Goal: Transaction & Acquisition: Purchase product/service

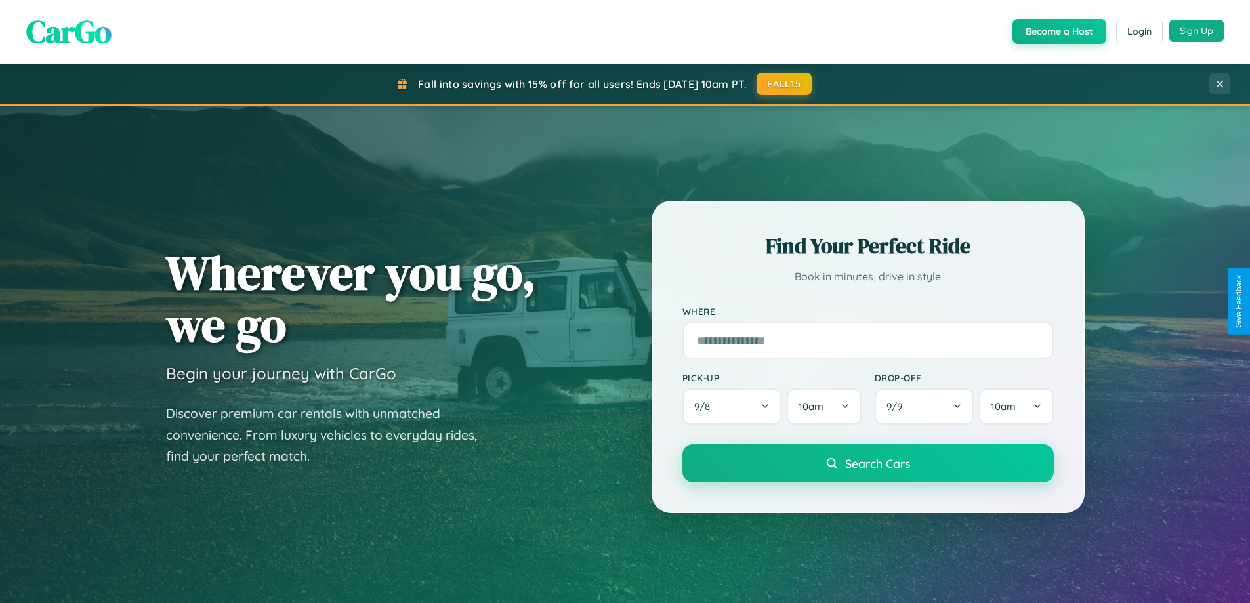
click at [1196, 31] on button "Sign Up" at bounding box center [1197, 31] width 54 height 22
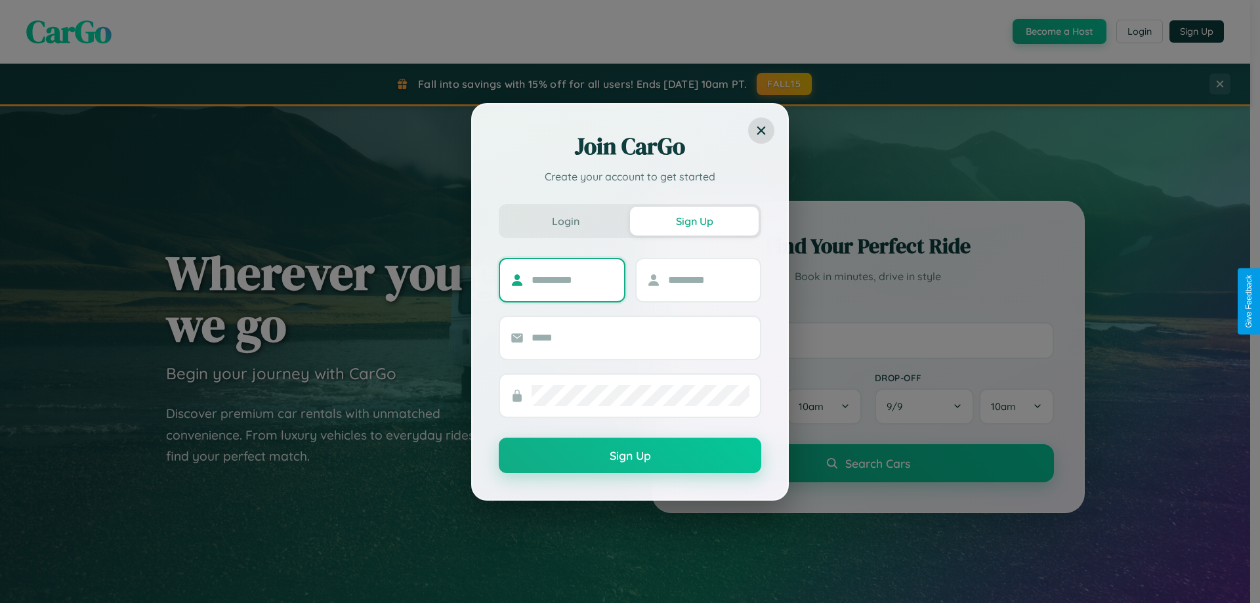
click at [572, 280] on input "text" at bounding box center [573, 280] width 82 height 21
type input "******"
click at [708, 280] on input "text" at bounding box center [709, 280] width 82 height 21
type input "*****"
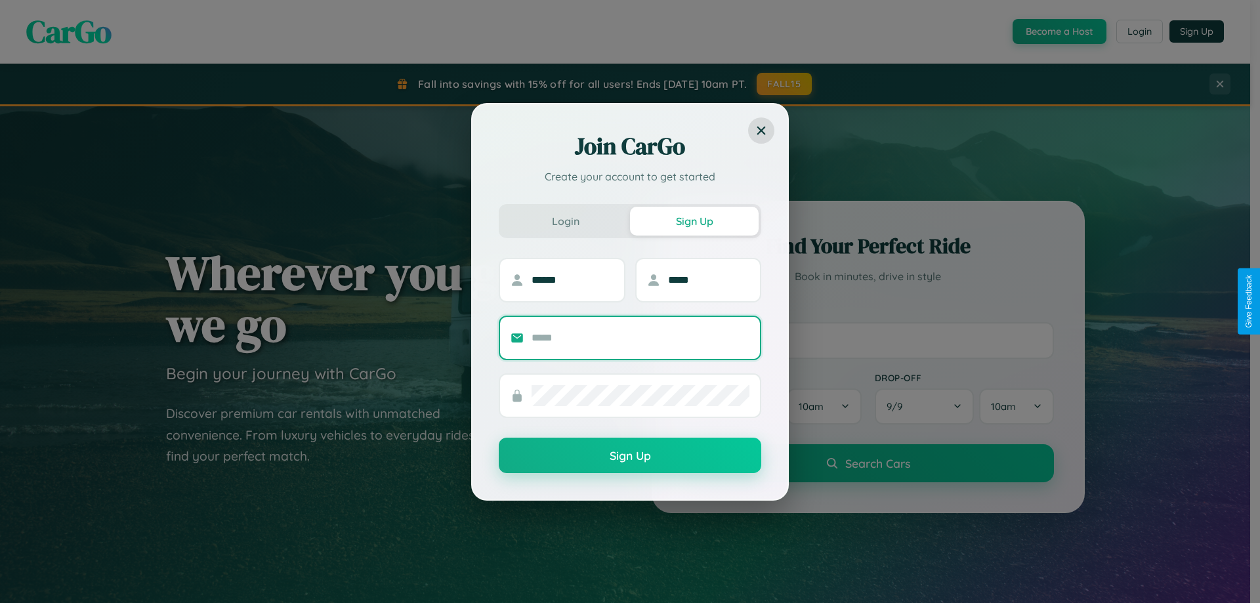
click at [641, 337] on input "text" at bounding box center [641, 338] width 218 height 21
type input "**********"
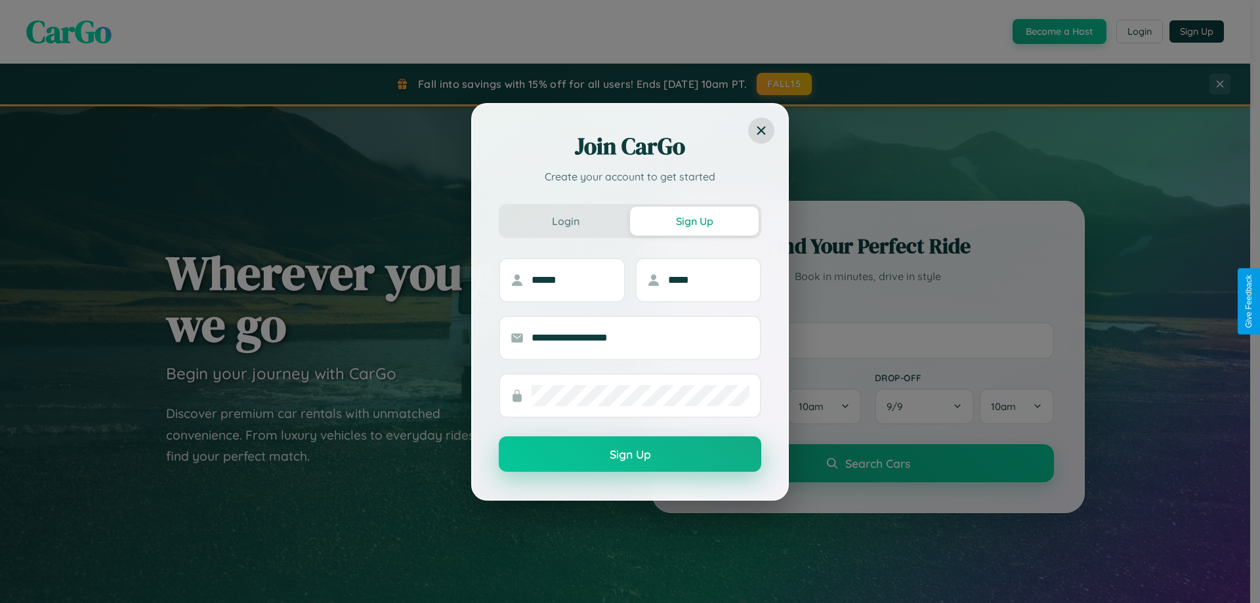
click at [630, 455] on button "Sign Up" at bounding box center [630, 453] width 263 height 35
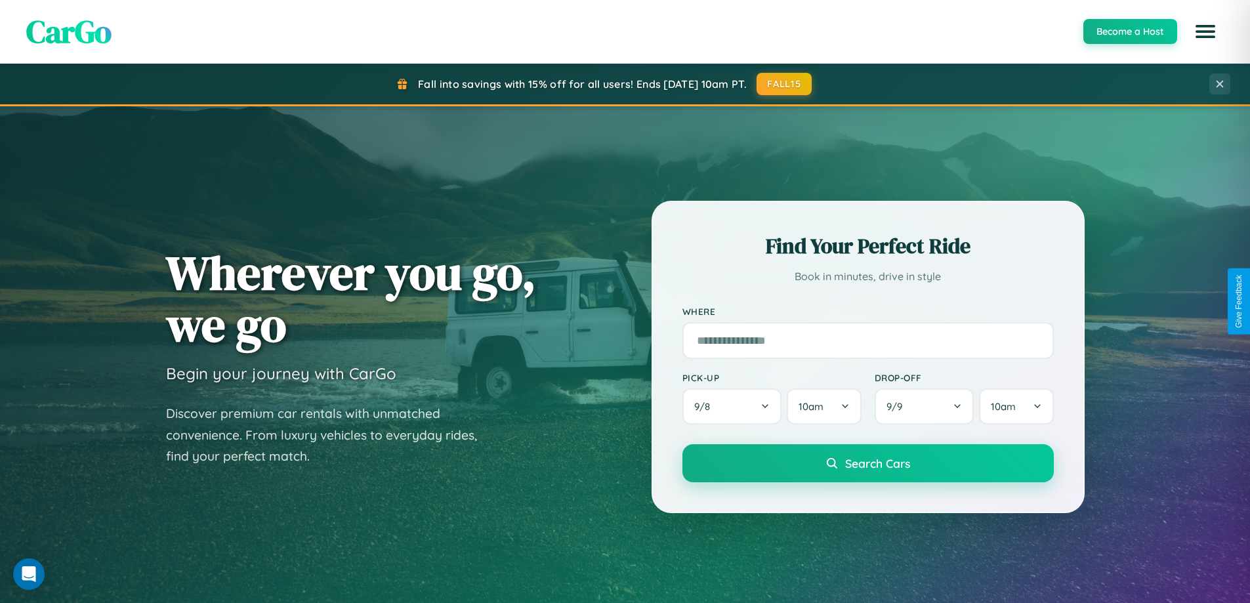
scroll to position [566, 0]
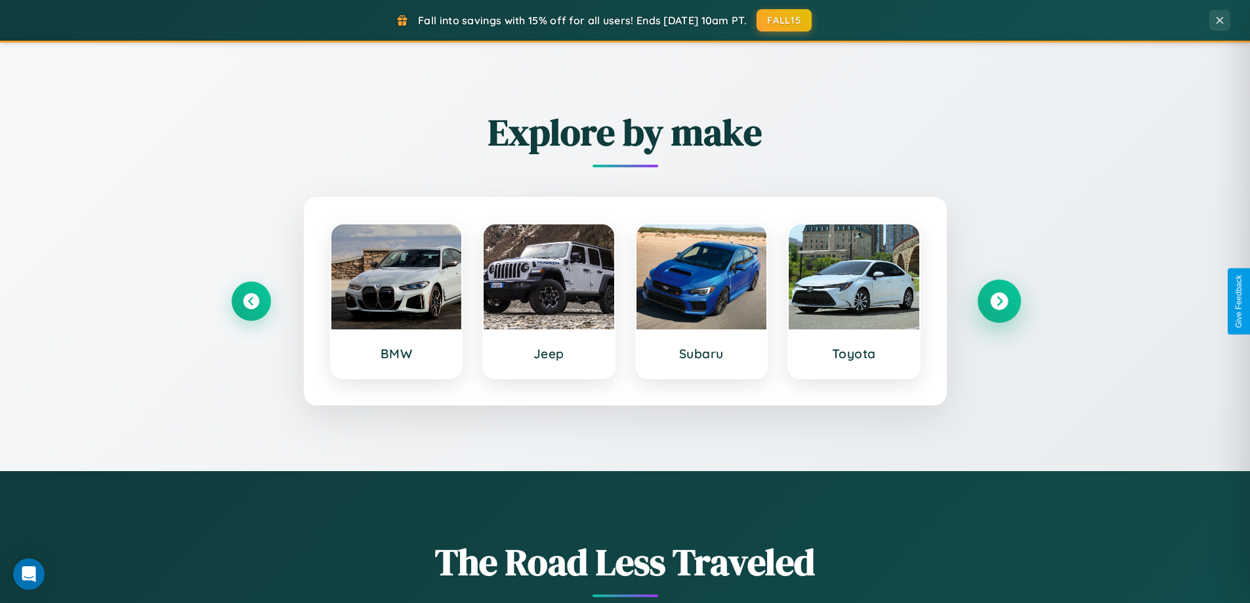
click at [999, 301] on icon at bounding box center [999, 302] width 18 height 18
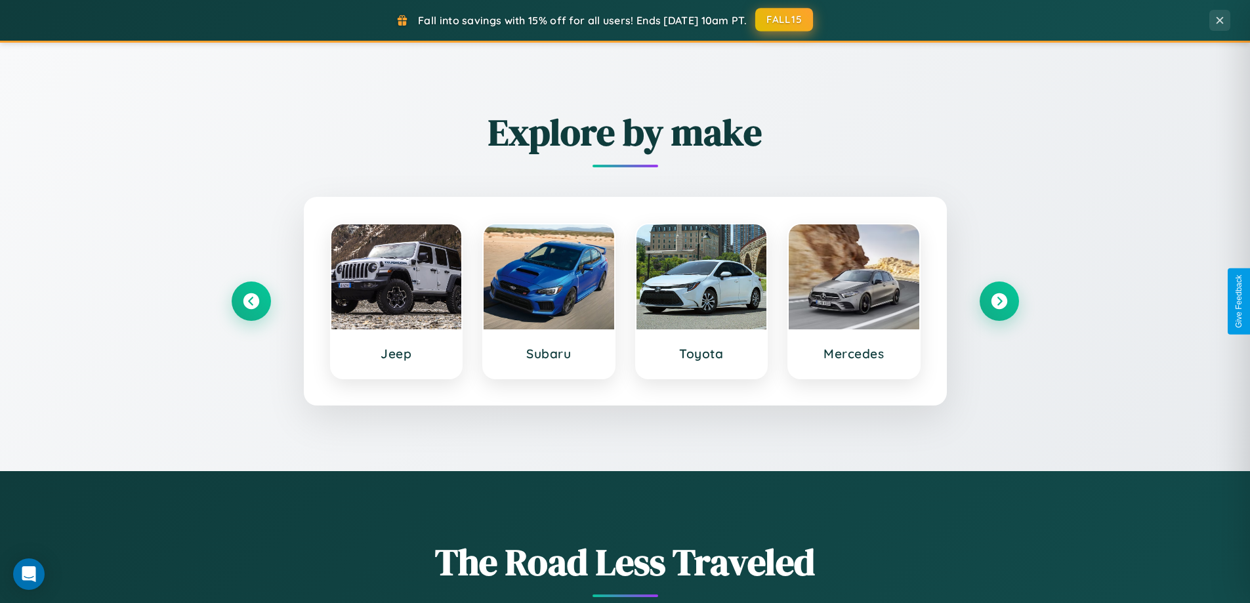
click at [785, 20] on button "FALL15" at bounding box center [784, 20] width 58 height 24
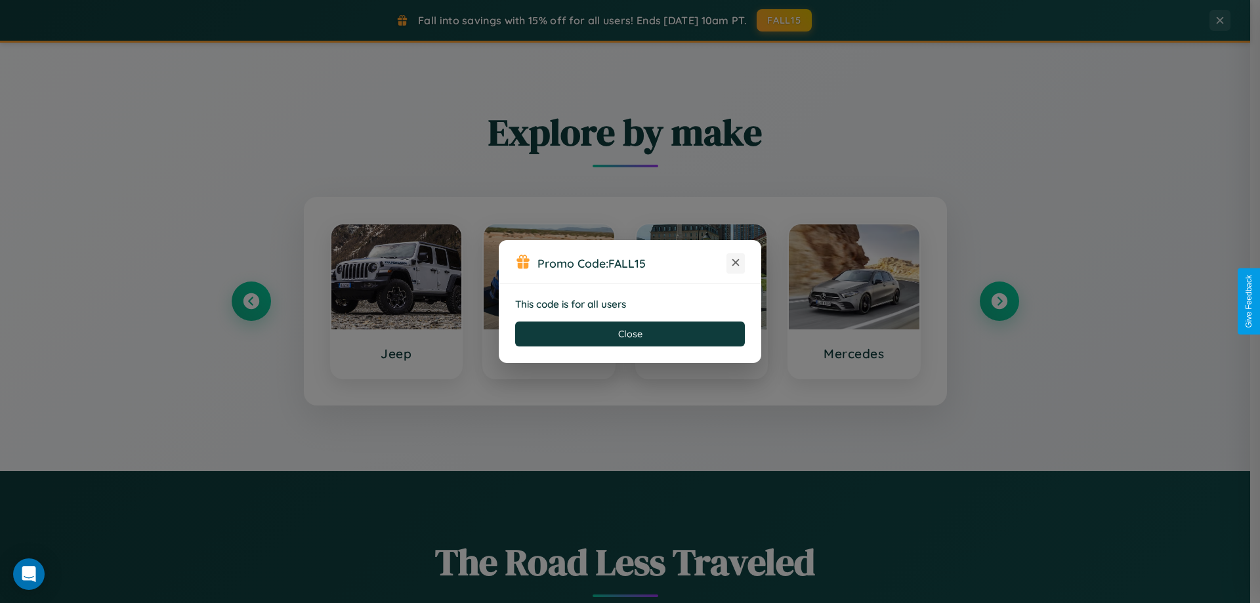
click at [736, 263] on icon at bounding box center [735, 262] width 13 height 13
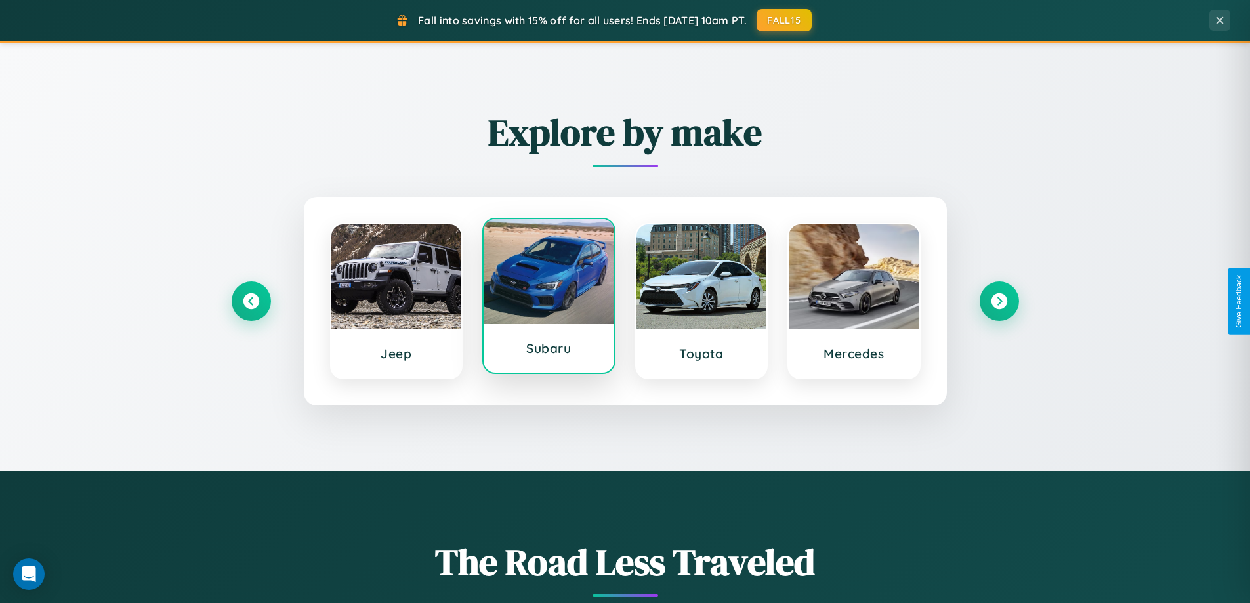
click at [549, 298] on div at bounding box center [549, 271] width 131 height 105
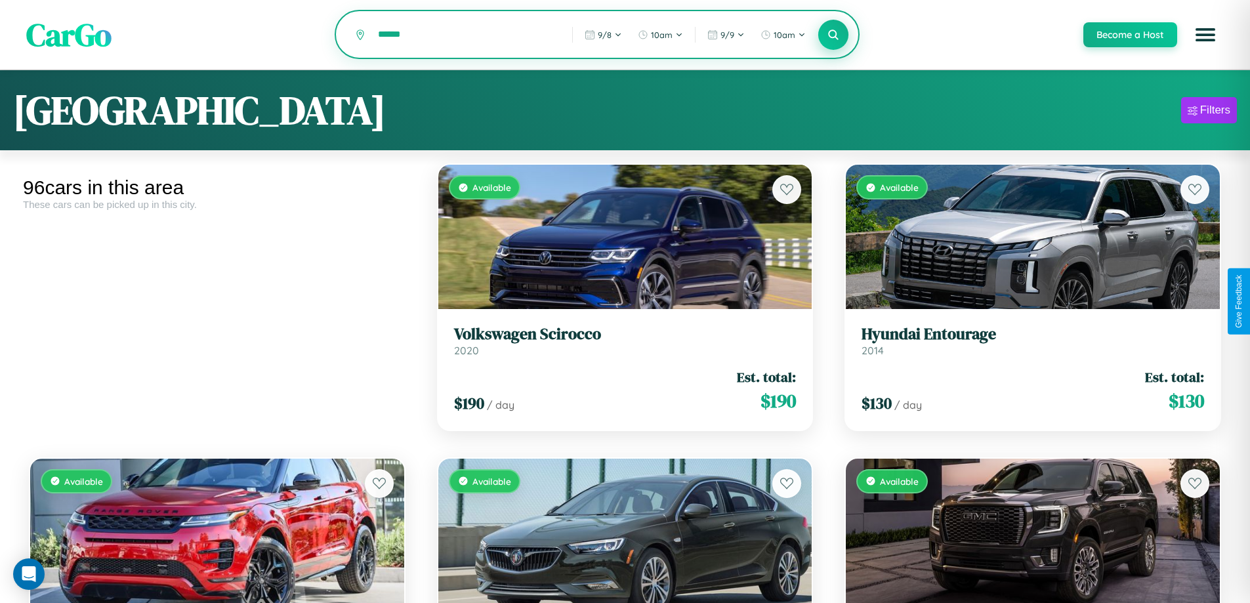
type input "******"
click at [833, 35] on icon at bounding box center [834, 34] width 12 height 12
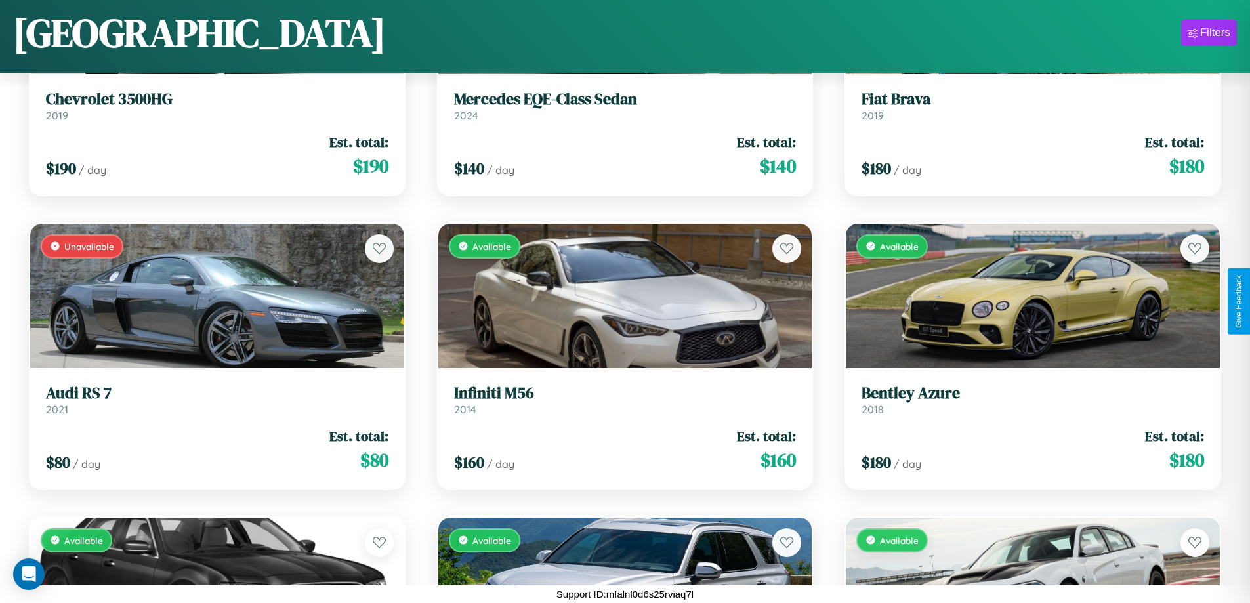
scroll to position [5181, 0]
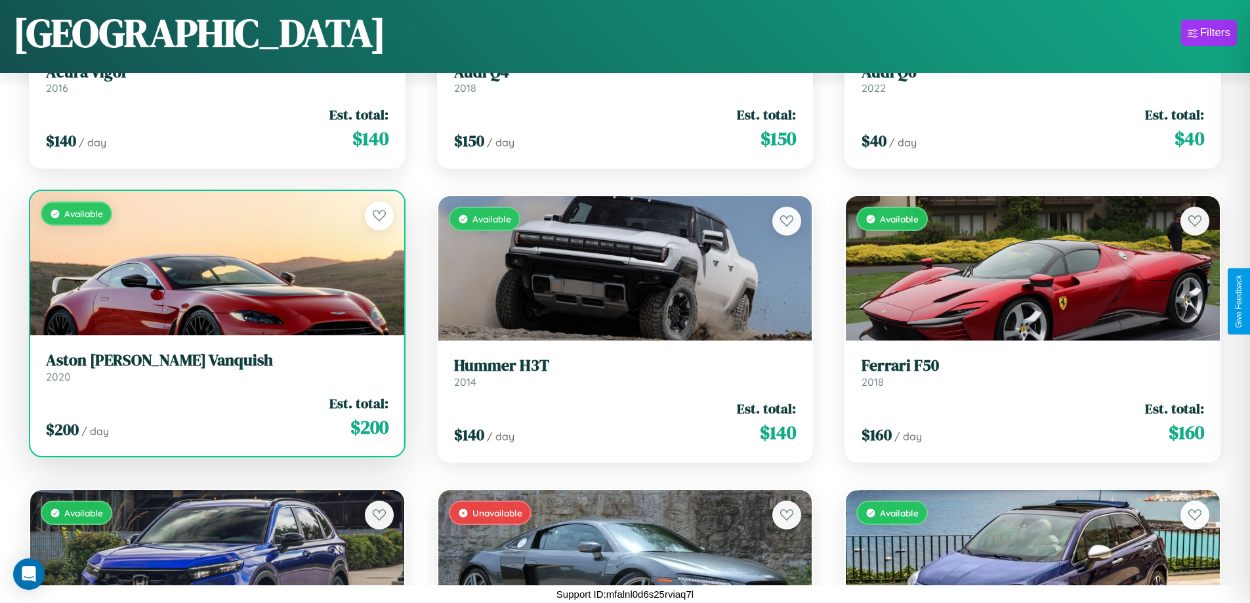
click at [215, 372] on link "Aston Martin Vanquish 2020" at bounding box center [217, 367] width 343 height 32
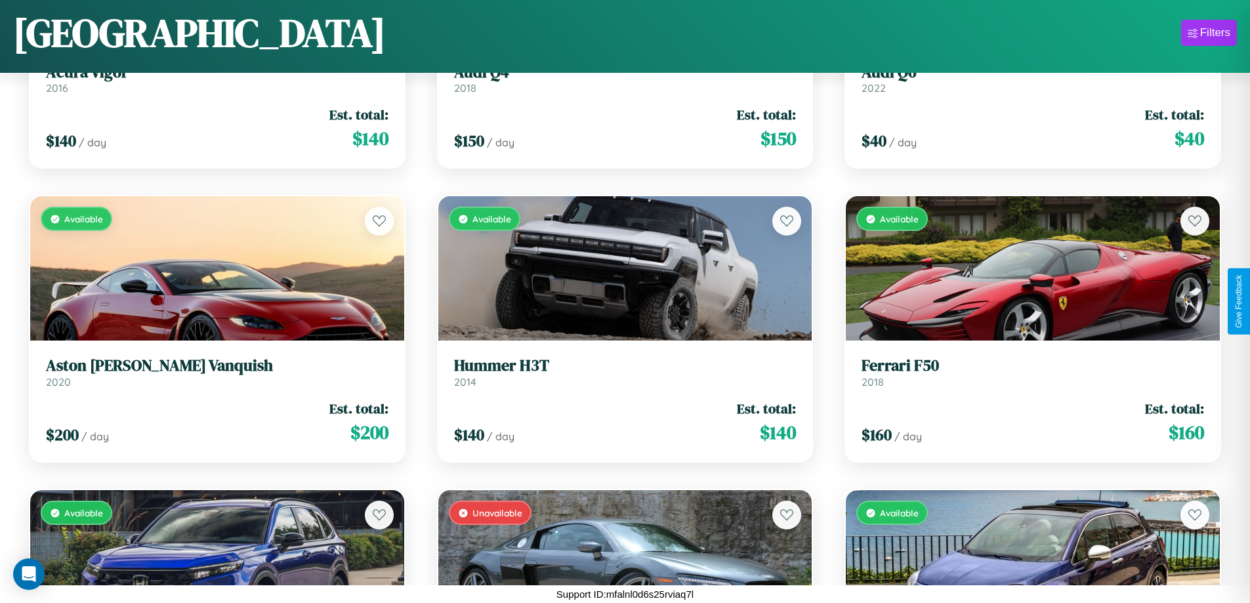
scroll to position [62, 0]
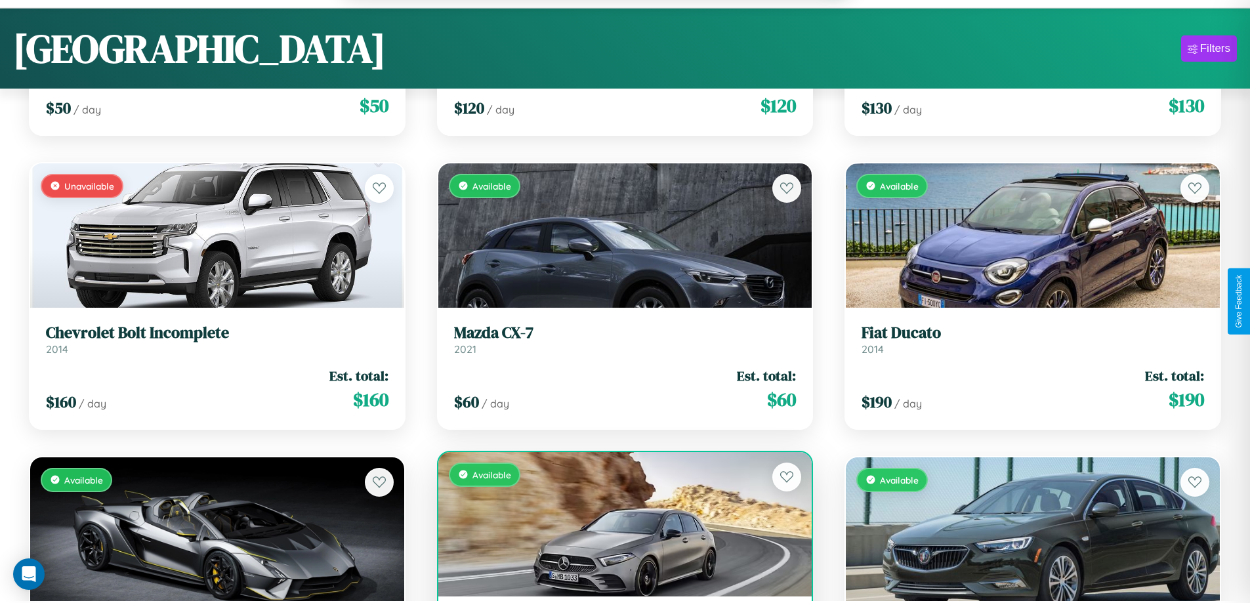
click at [620, 531] on div "Available" at bounding box center [625, 524] width 374 height 144
click at [620, 526] on div "Available" at bounding box center [625, 524] width 374 height 144
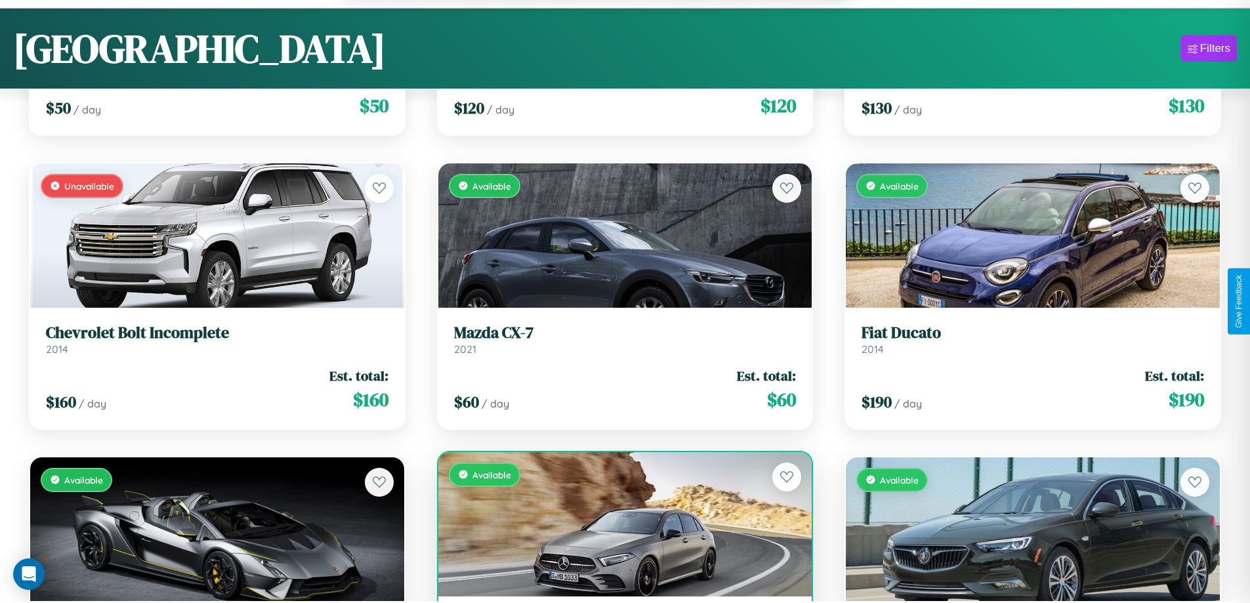
click at [620, 526] on div "Available" at bounding box center [625, 524] width 374 height 144
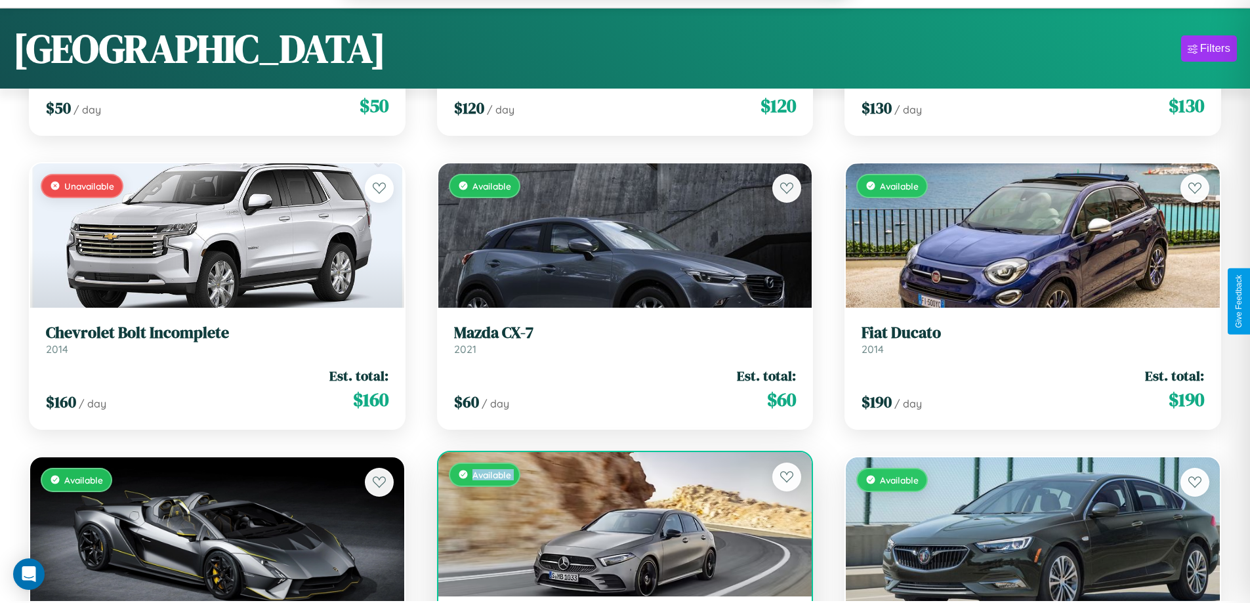
click at [620, 526] on div "Available" at bounding box center [625, 524] width 374 height 144
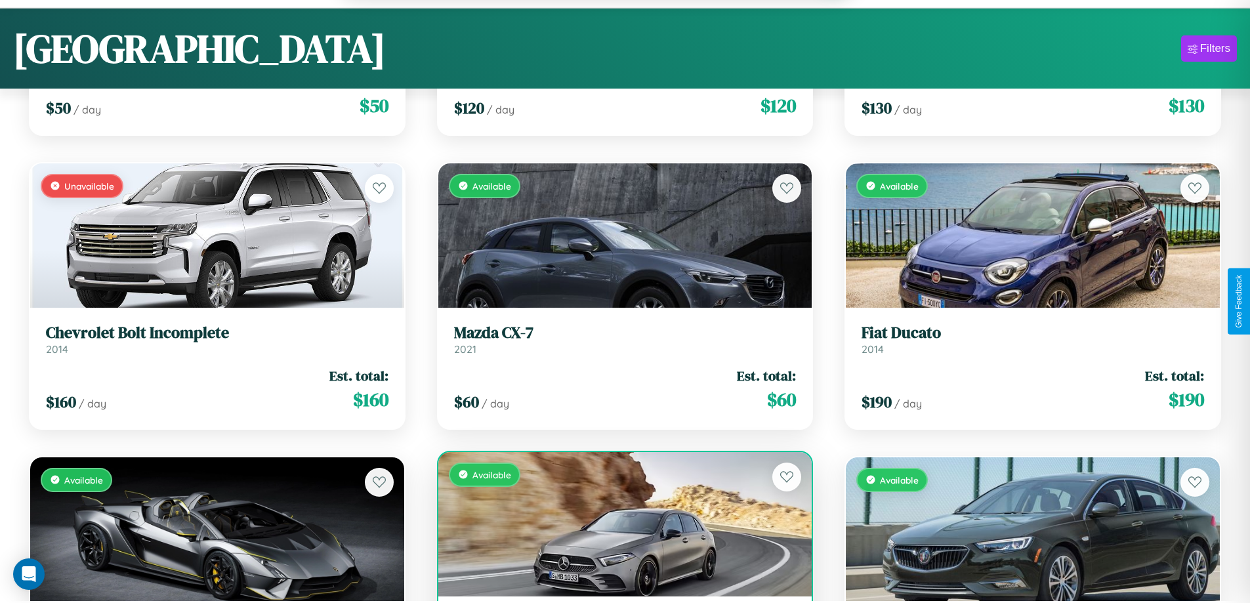
click at [620, 526] on div "Available" at bounding box center [625, 524] width 374 height 144
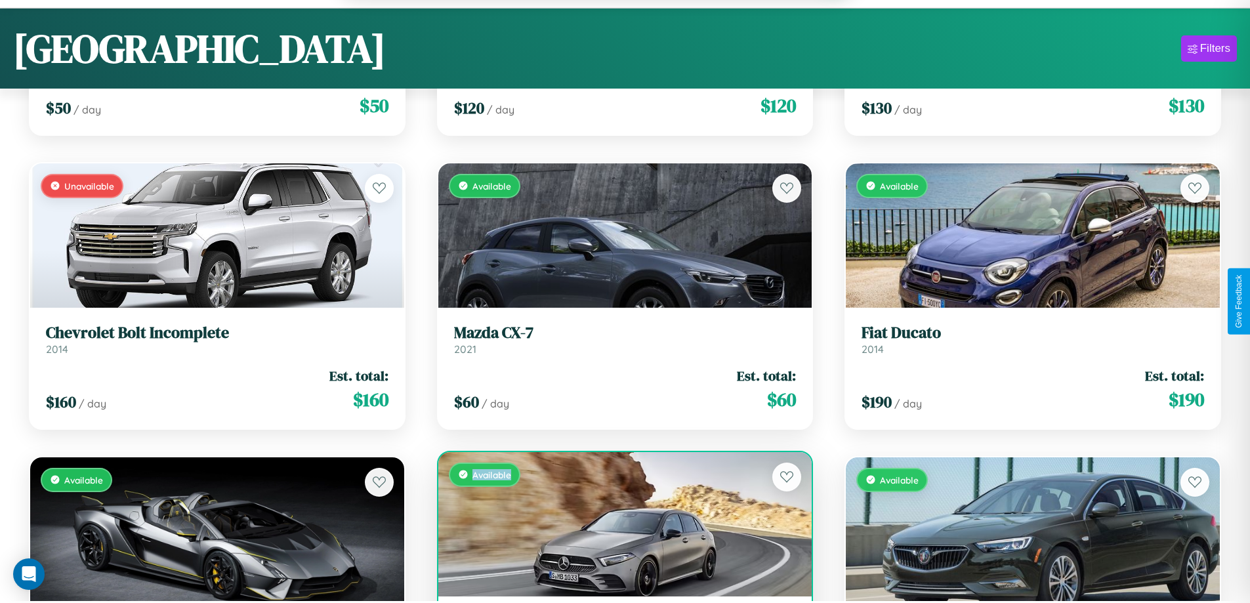
click at [620, 526] on div "Available" at bounding box center [625, 524] width 374 height 144
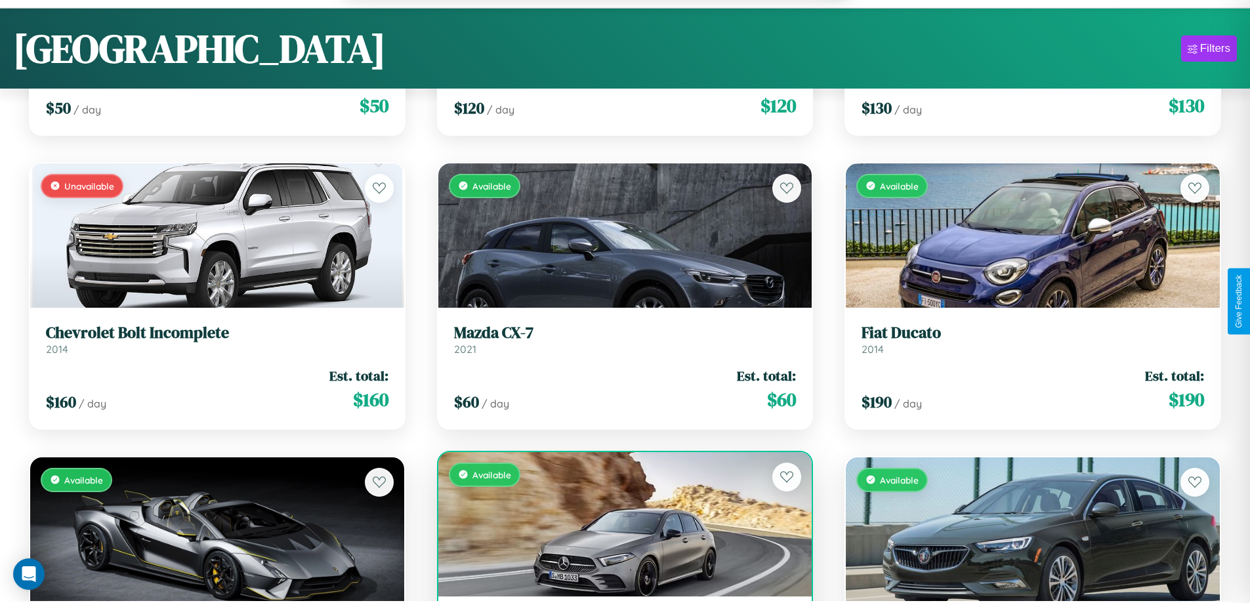
scroll to position [1746, 0]
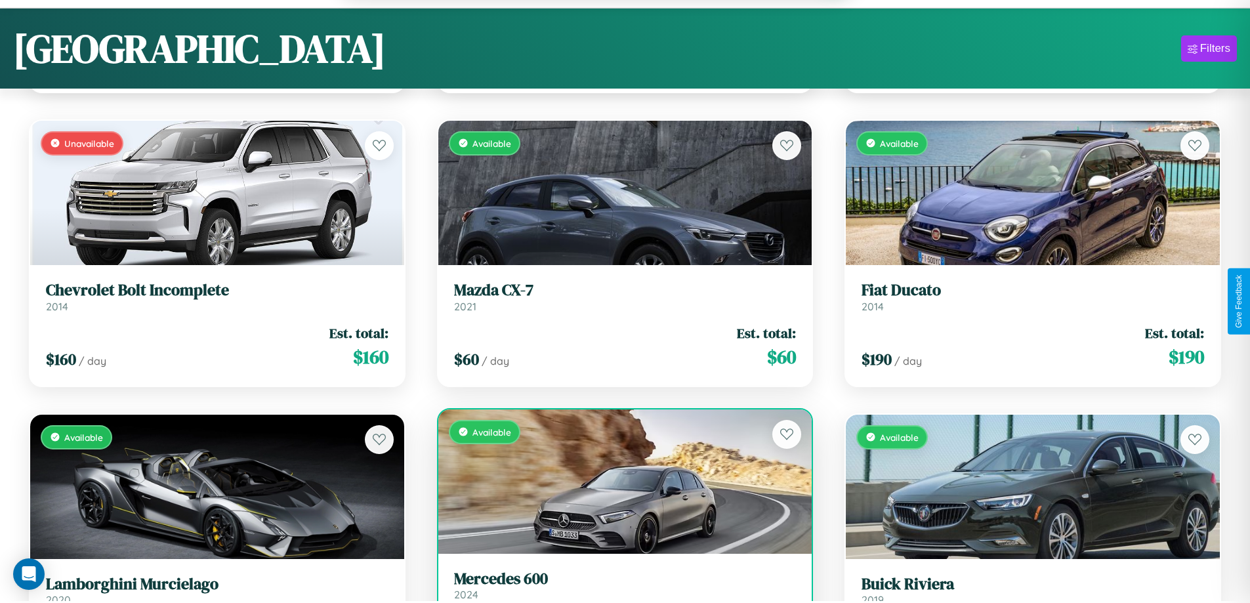
click at [620, 587] on h3 "Mercedes 600" at bounding box center [625, 579] width 343 height 19
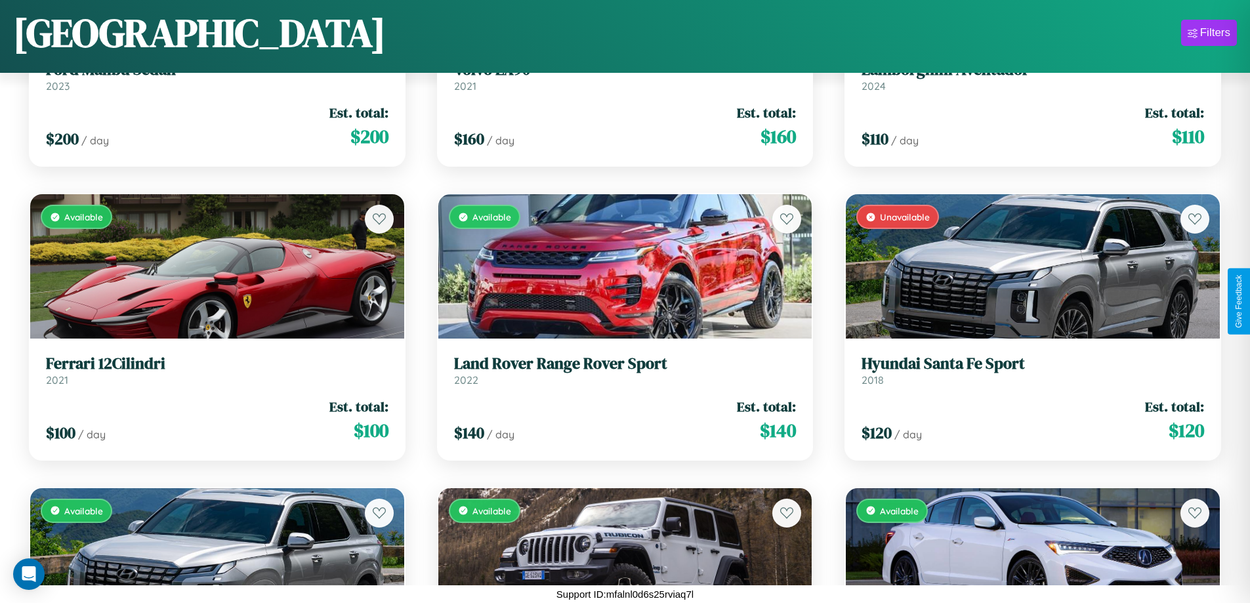
scroll to position [1067, 0]
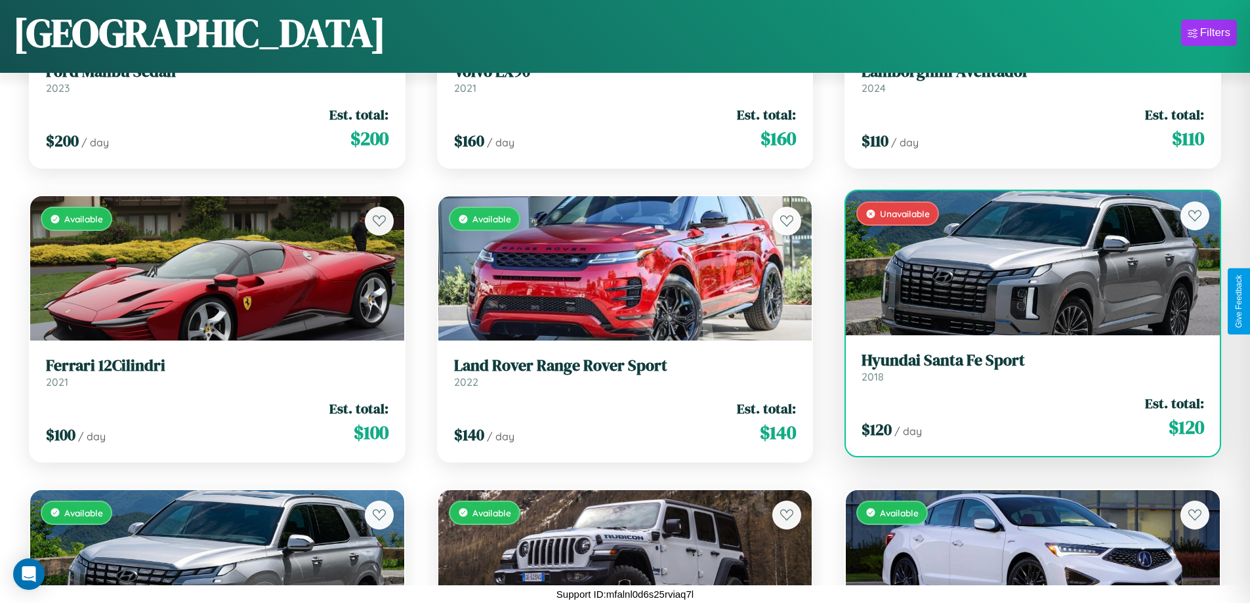
click at [1025, 367] on h3 "Hyundai Santa Fe Sport" at bounding box center [1033, 360] width 343 height 19
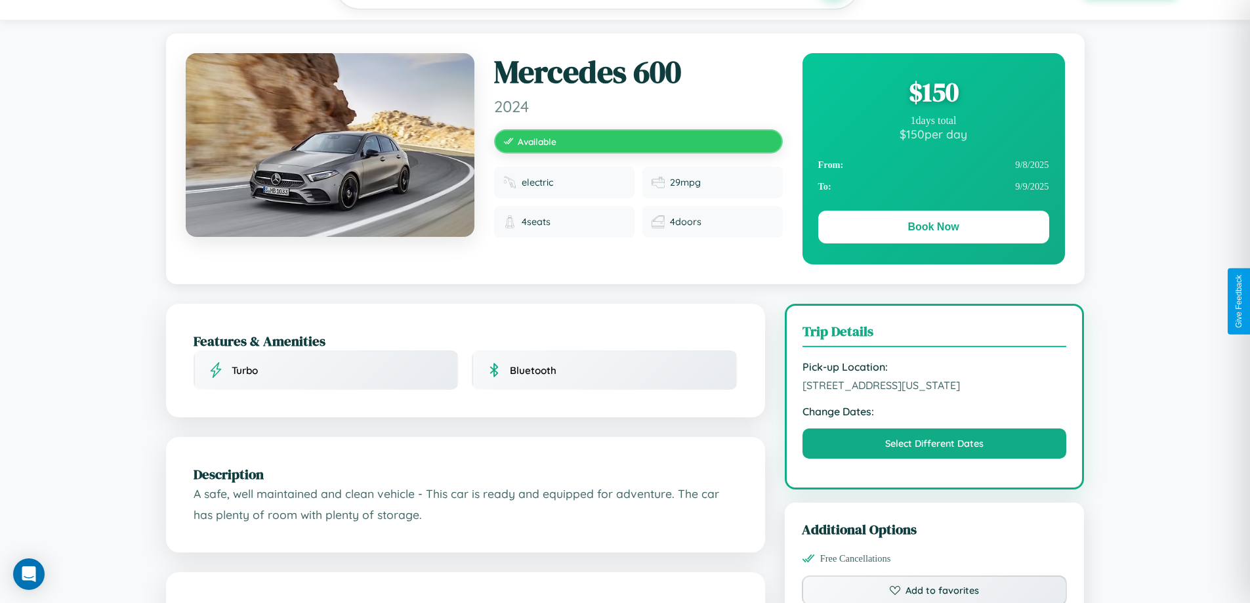
scroll to position [142, 0]
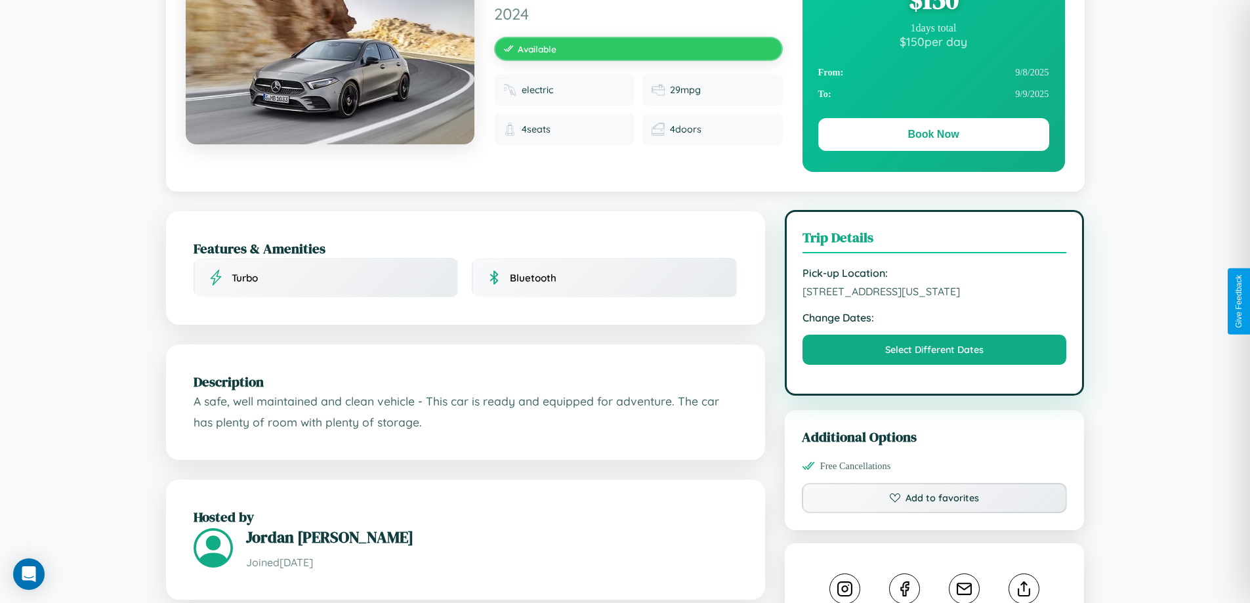
click at [935, 298] on span "[STREET_ADDRESS][US_STATE]" at bounding box center [935, 291] width 265 height 13
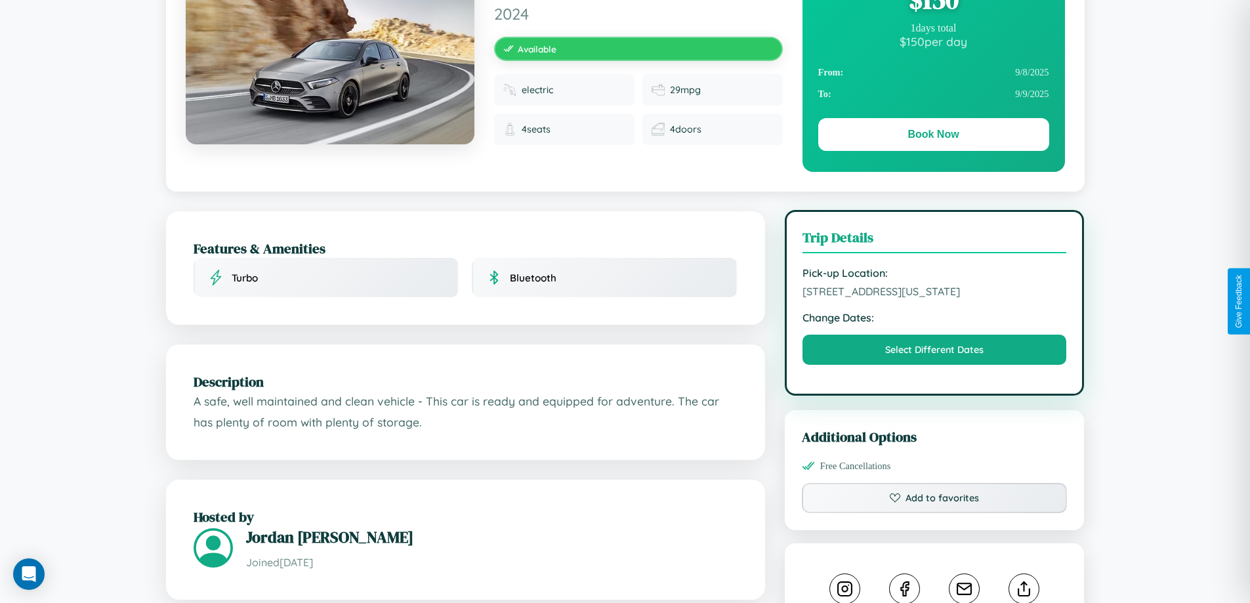
click at [935, 298] on span "[STREET_ADDRESS][US_STATE]" at bounding box center [935, 291] width 265 height 13
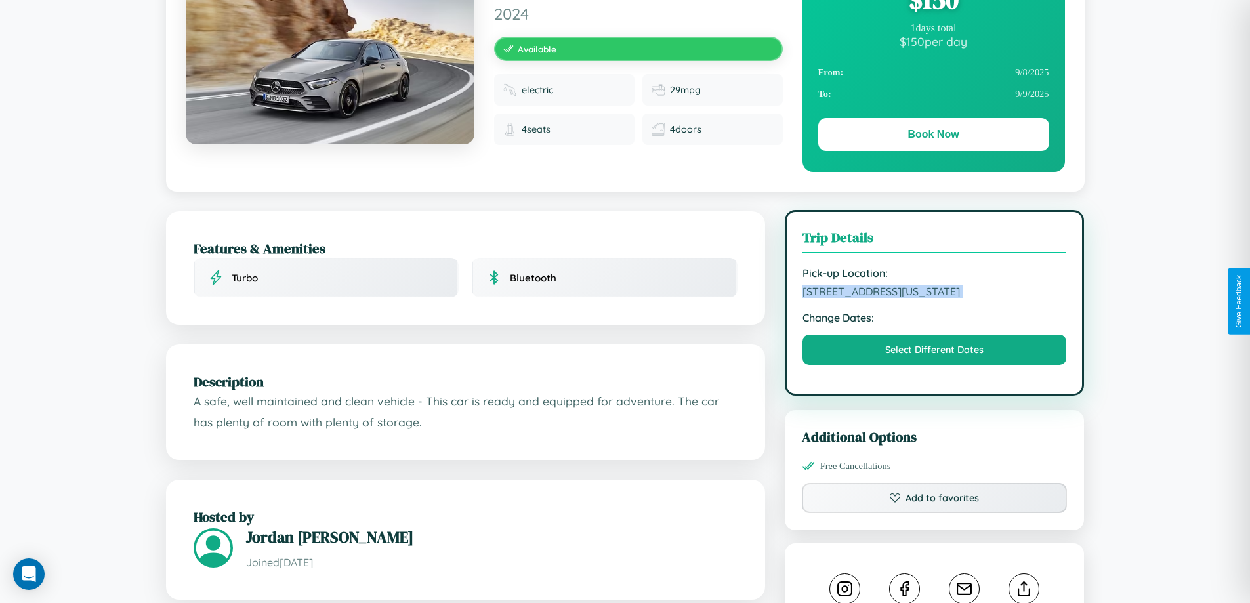
click at [935, 298] on span "[STREET_ADDRESS][US_STATE]" at bounding box center [935, 291] width 265 height 13
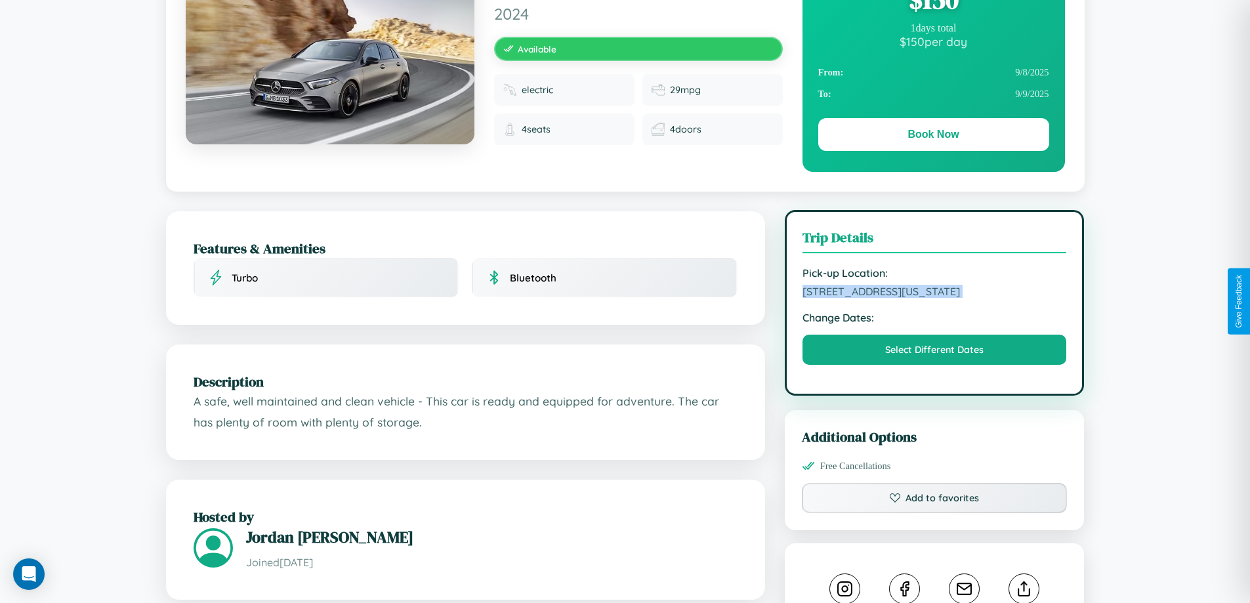
click at [935, 298] on span "[STREET_ADDRESS][US_STATE]" at bounding box center [935, 291] width 265 height 13
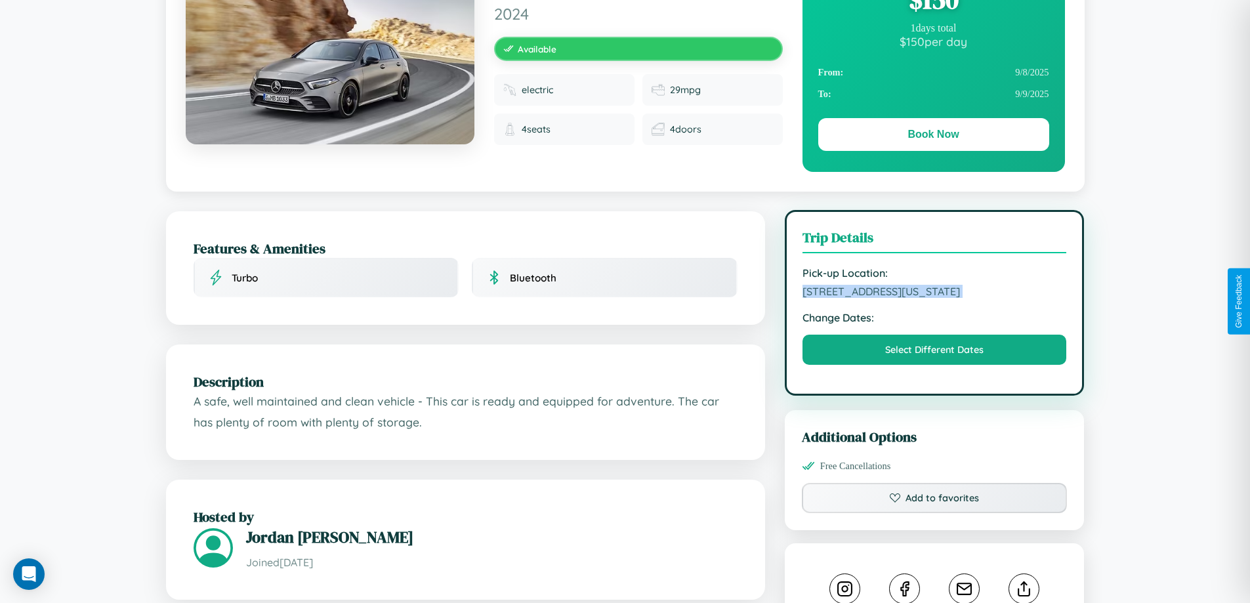
click at [935, 298] on span "[STREET_ADDRESS][US_STATE]" at bounding box center [935, 291] width 265 height 13
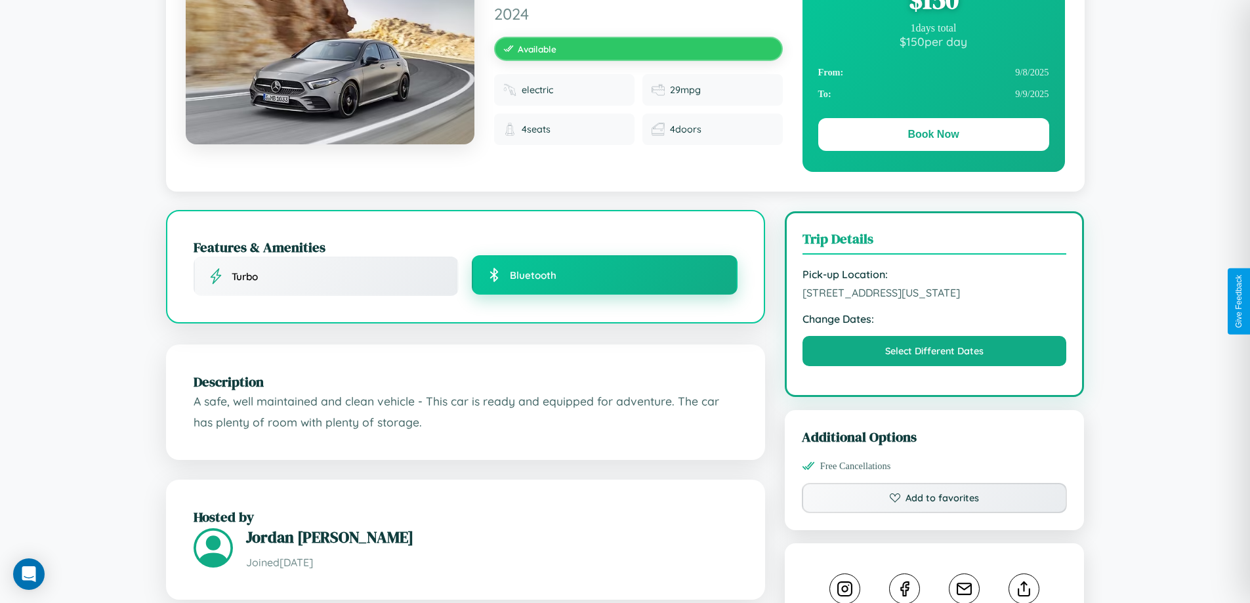
scroll to position [444, 0]
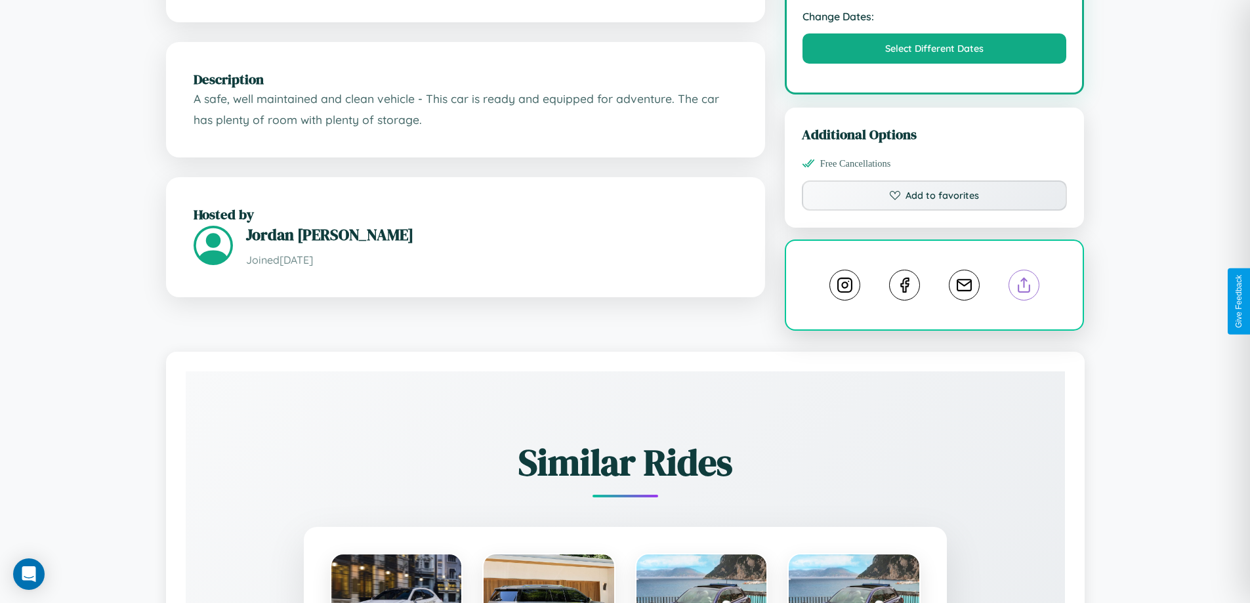
click at [1025, 287] on line at bounding box center [1025, 282] width 0 height 9
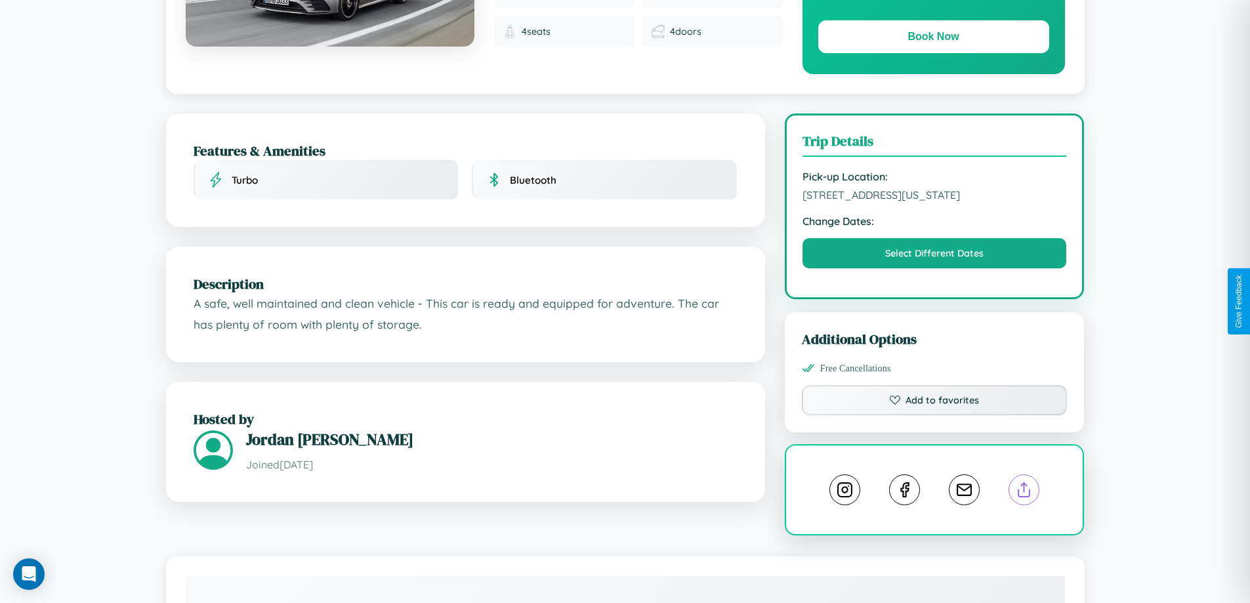
scroll to position [142, 0]
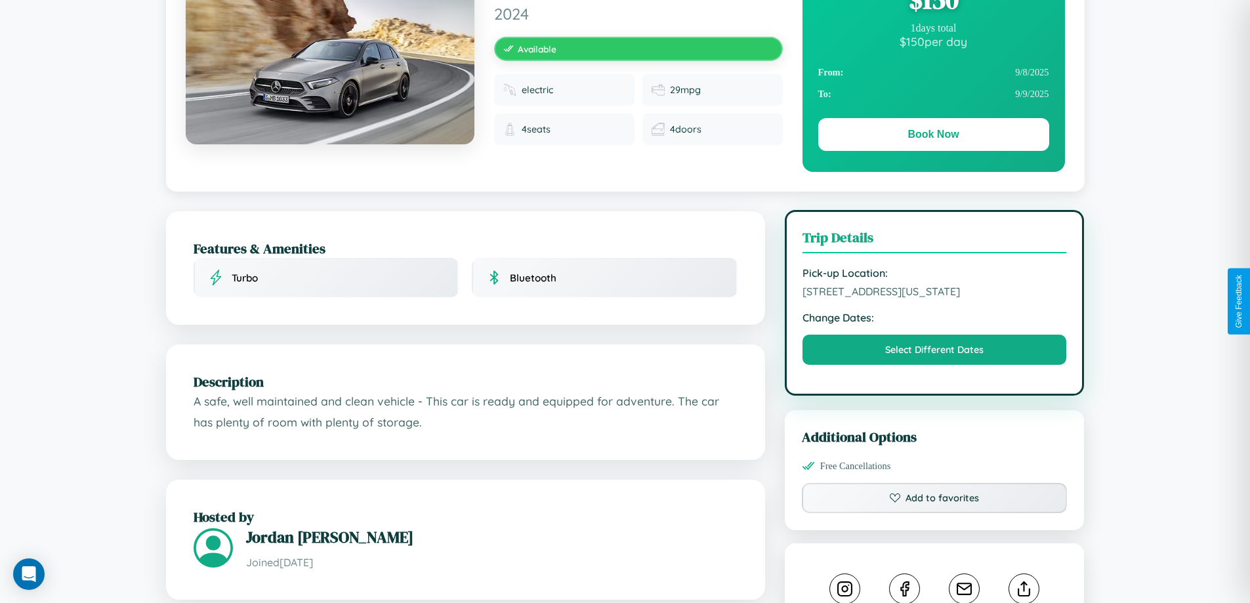
click at [935, 298] on span "[STREET_ADDRESS][US_STATE]" at bounding box center [935, 291] width 265 height 13
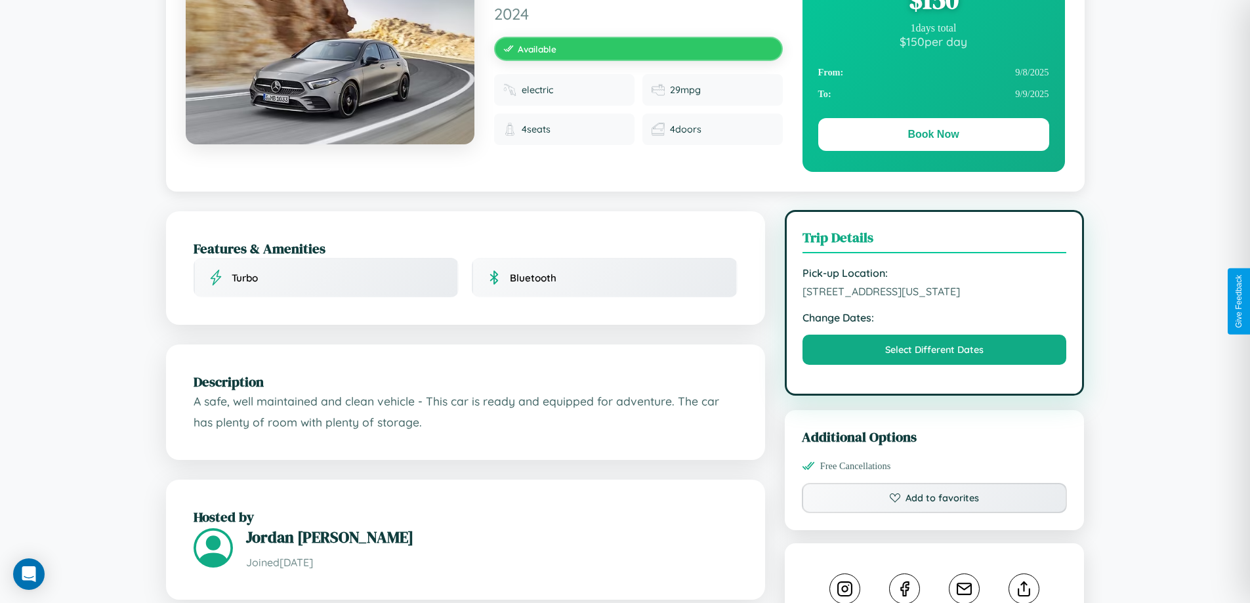
click at [935, 298] on span "[STREET_ADDRESS][US_STATE]" at bounding box center [935, 291] width 265 height 13
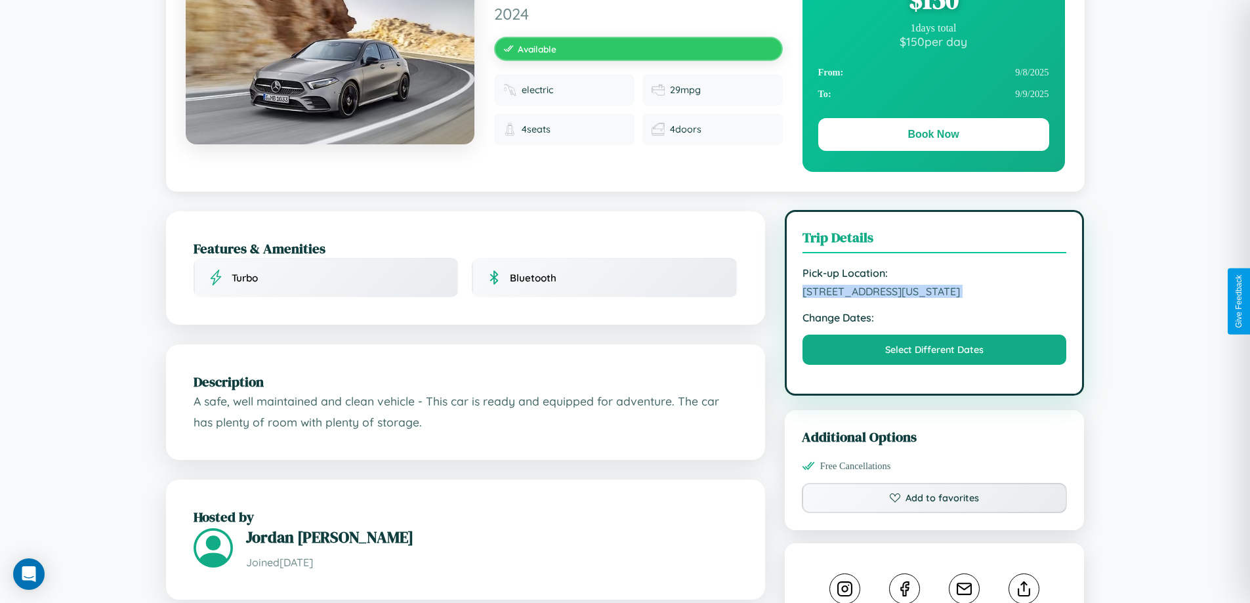
click at [935, 298] on span "[STREET_ADDRESS][US_STATE]" at bounding box center [935, 291] width 265 height 13
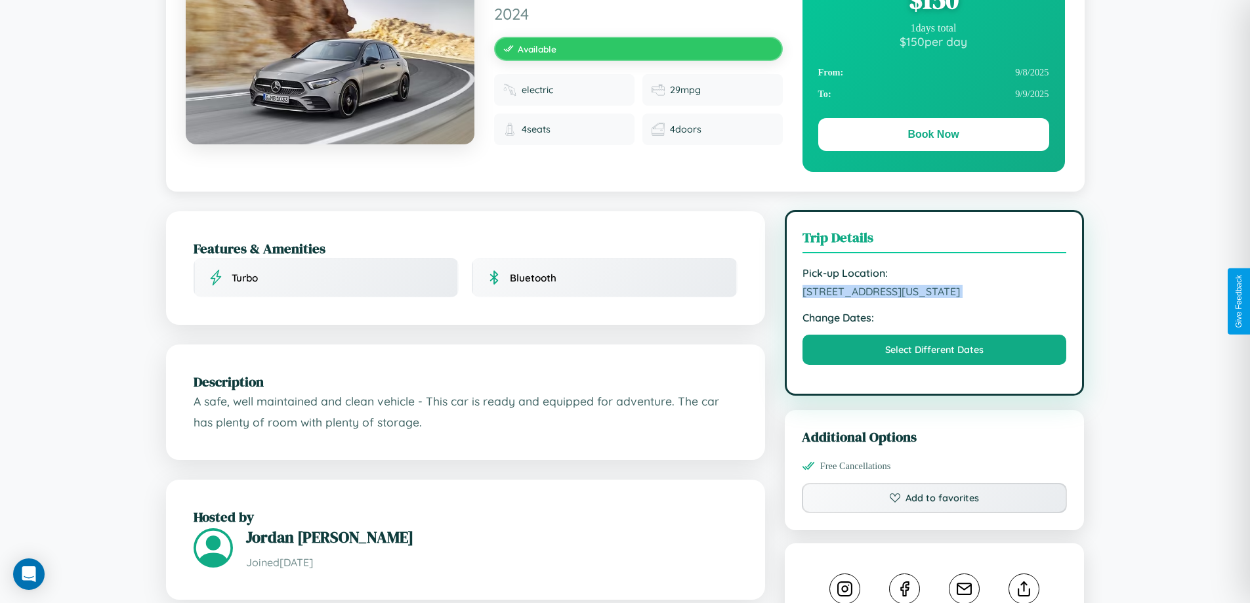
click at [935, 298] on span "[STREET_ADDRESS][US_STATE]" at bounding box center [935, 291] width 265 height 13
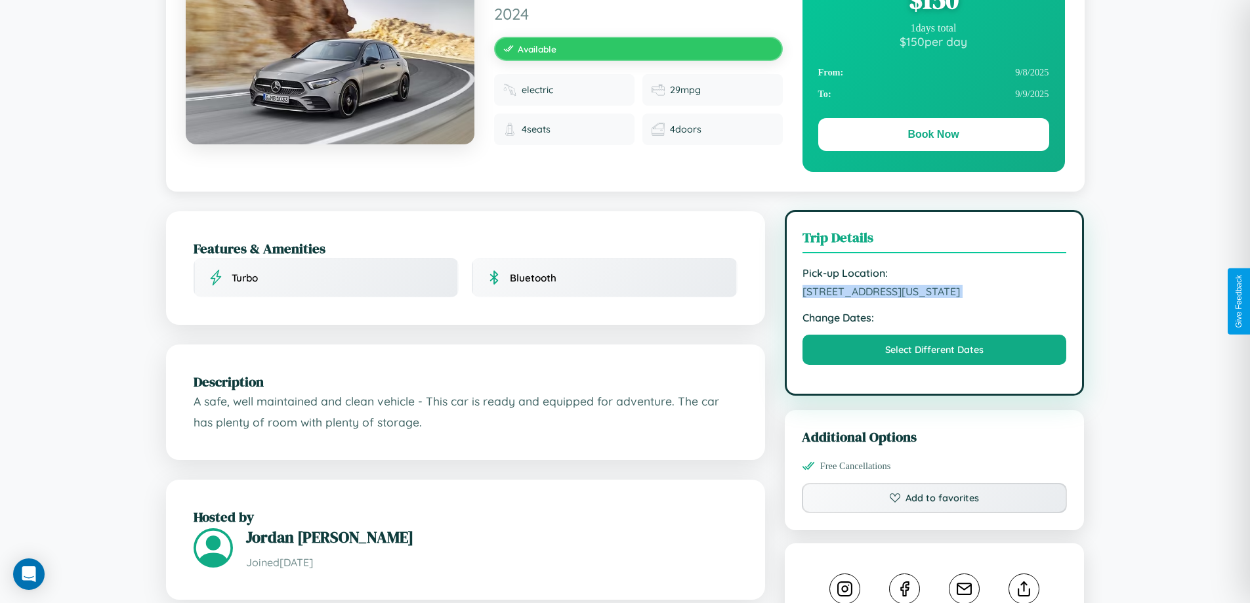
click at [935, 298] on span "[STREET_ADDRESS][US_STATE]" at bounding box center [935, 291] width 265 height 13
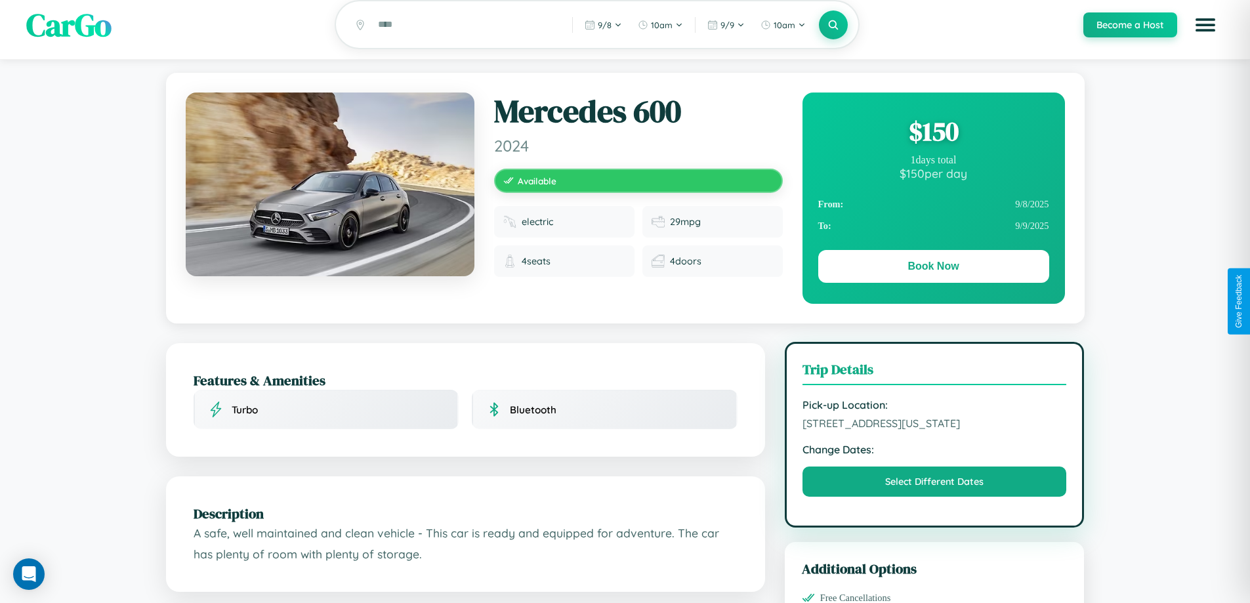
scroll to position [0, 0]
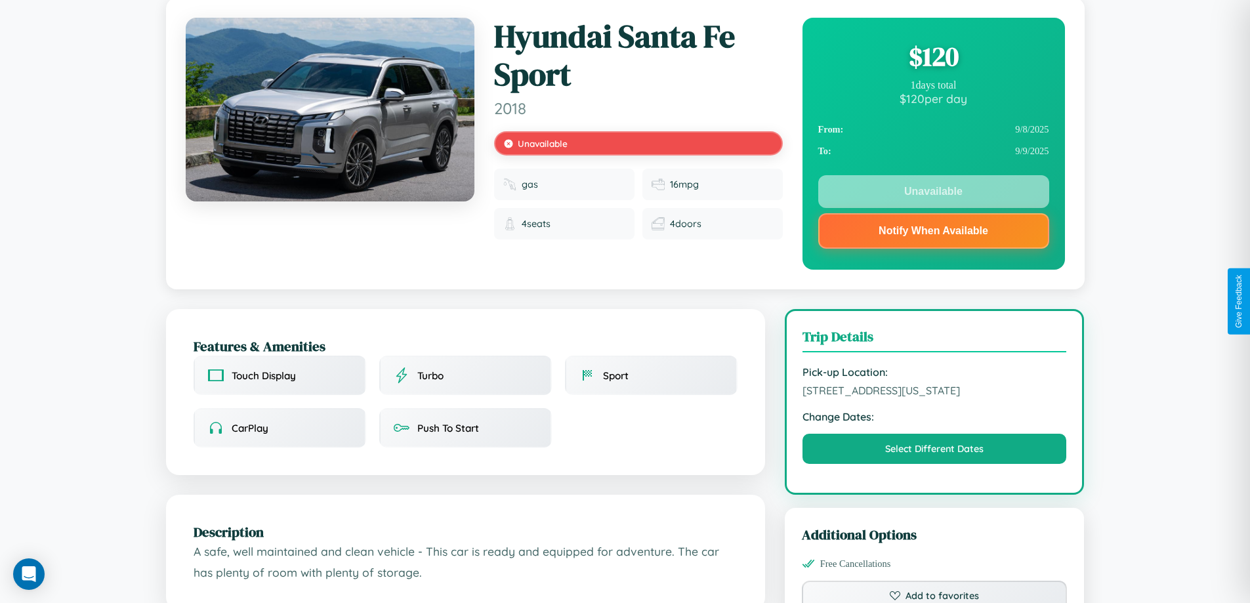
scroll to position [182, 0]
